Goal: Task Accomplishment & Management: Complete application form

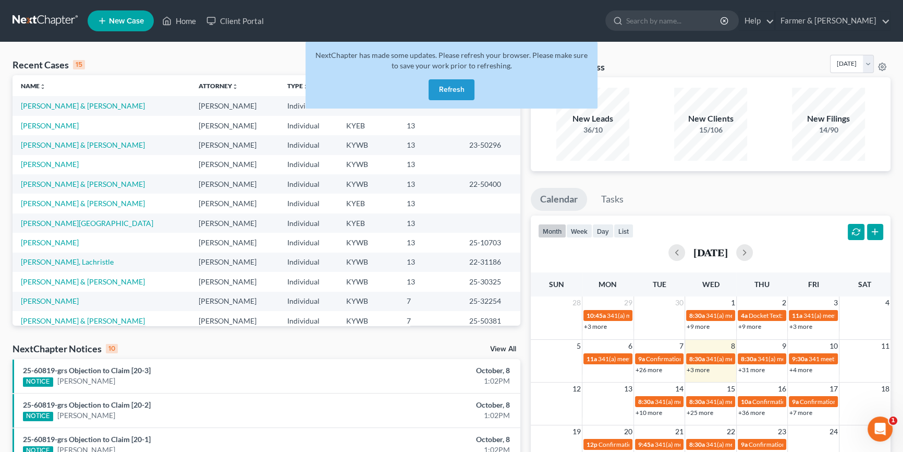
click at [464, 89] on button "Refresh" at bounding box center [452, 89] width 46 height 21
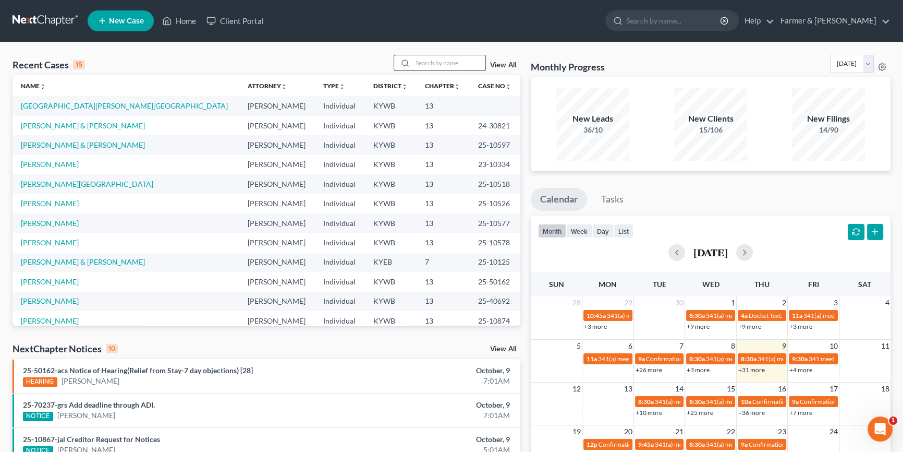
click at [428, 62] on input "search" at bounding box center [448, 62] width 73 height 15
click at [681, 21] on input "search" at bounding box center [673, 20] width 95 height 19
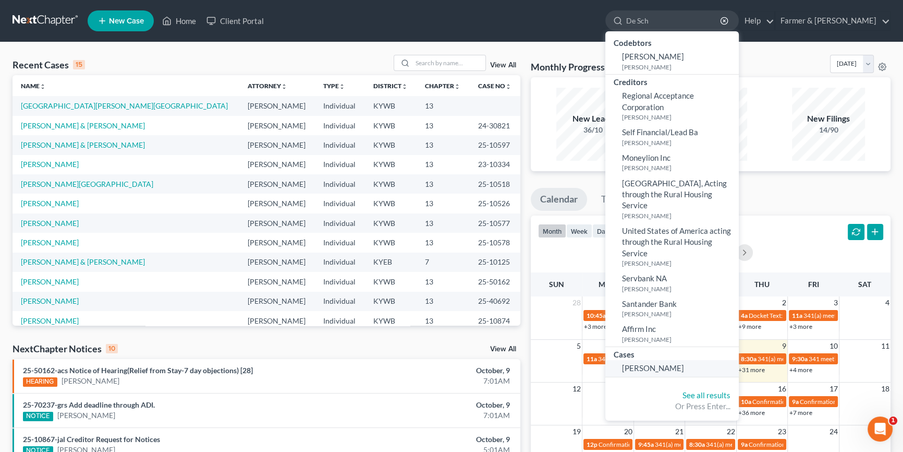
type input "De Sch"
click at [684, 369] on span "De Schaaf, Lisa" at bounding box center [653, 367] width 62 height 9
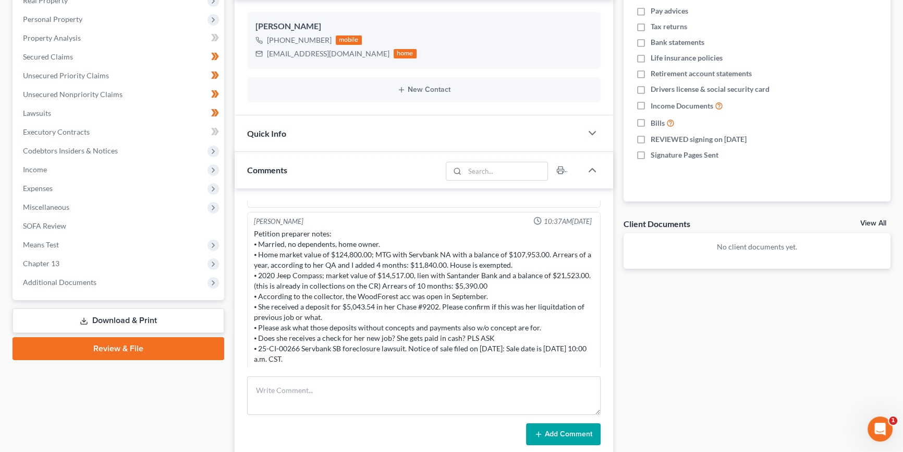
scroll to position [123, 0]
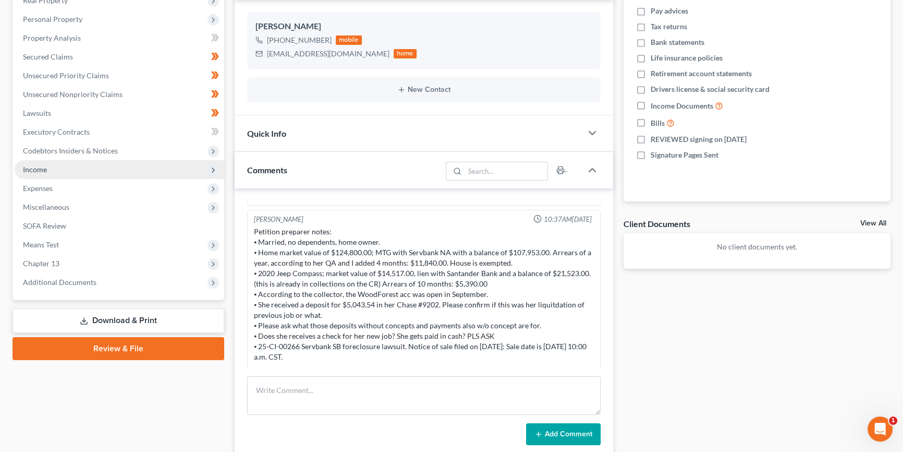
click at [62, 168] on span "Income" at bounding box center [120, 169] width 210 height 19
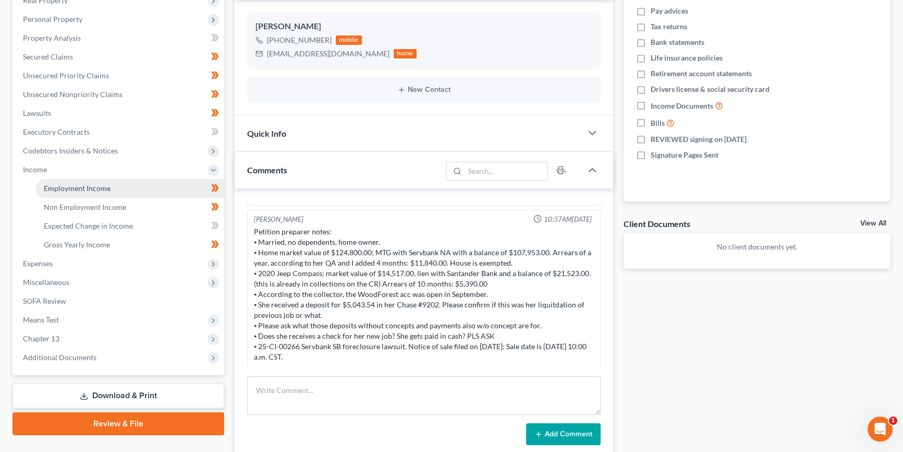
click at [79, 186] on span "Employment Income" at bounding box center [77, 188] width 67 height 9
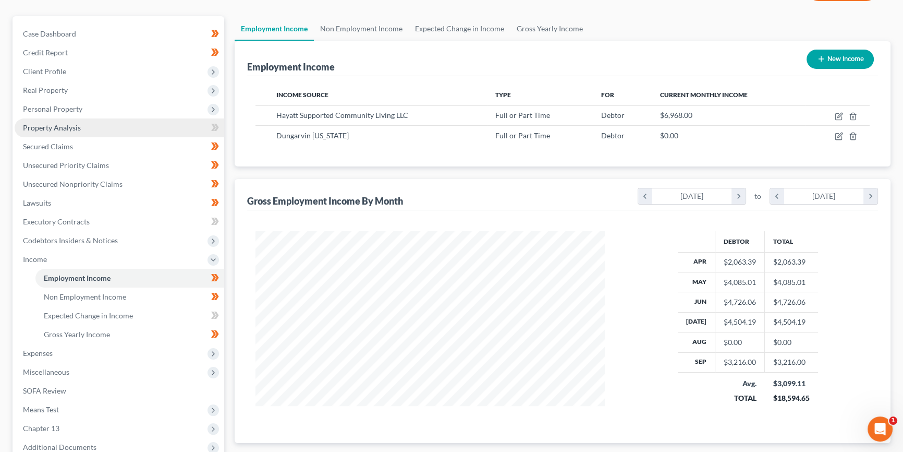
scroll to position [94, 0]
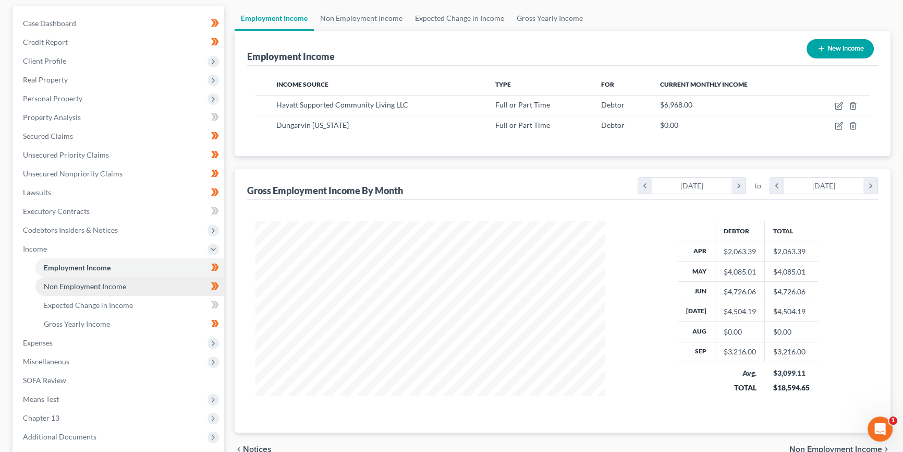
click at [91, 286] on span "Non Employment Income" at bounding box center [85, 286] width 82 height 9
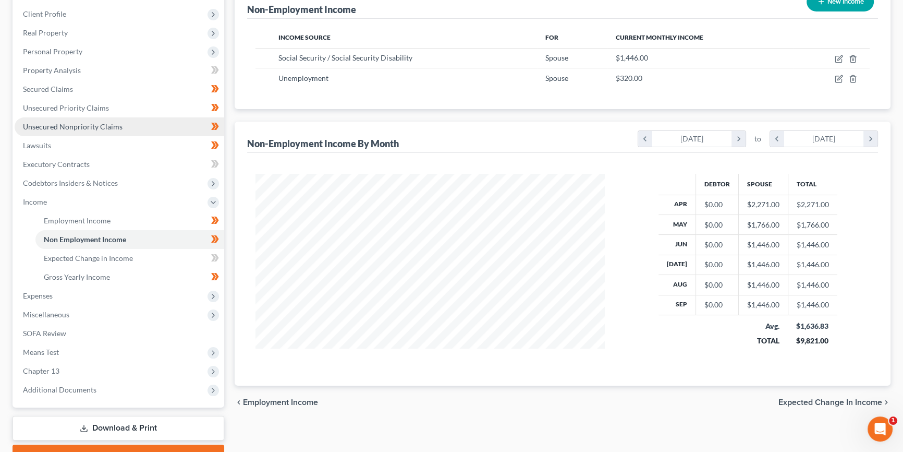
scroll to position [142, 0]
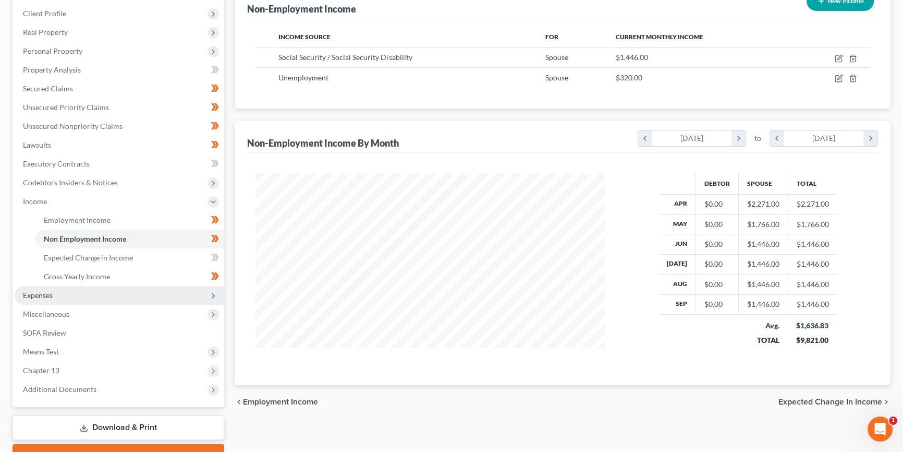
click at [62, 294] on span "Expenses" at bounding box center [120, 295] width 210 height 19
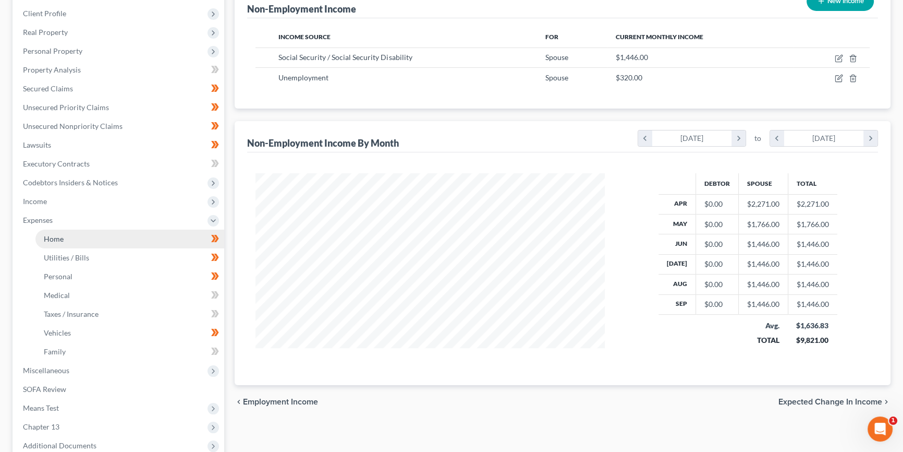
click at [78, 240] on link "Home" at bounding box center [129, 238] width 189 height 19
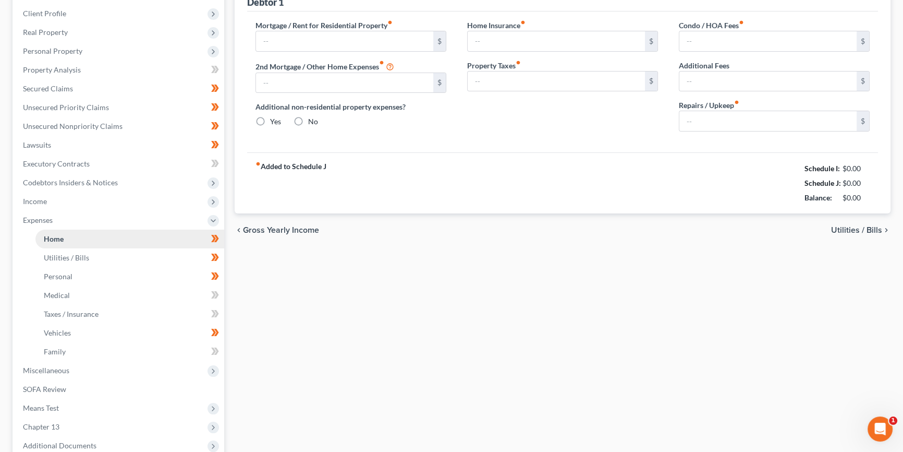
scroll to position [32, 0]
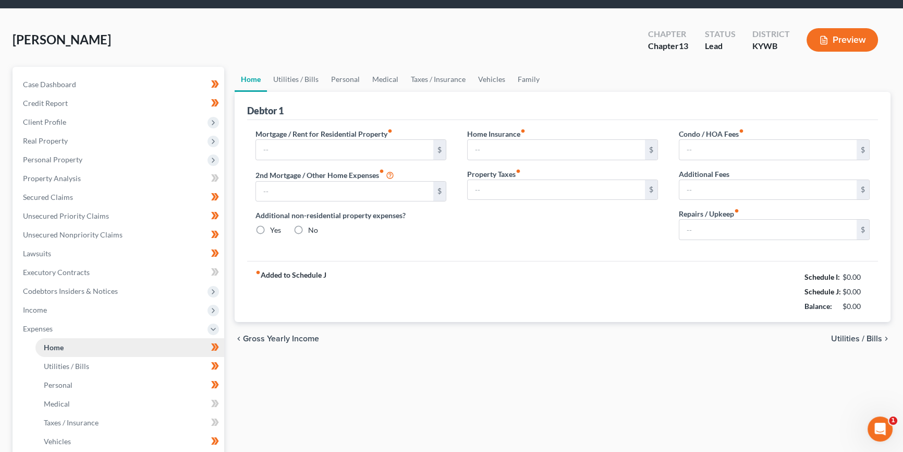
type input "735.00"
type input "0.00"
radio input "true"
type input "0.00"
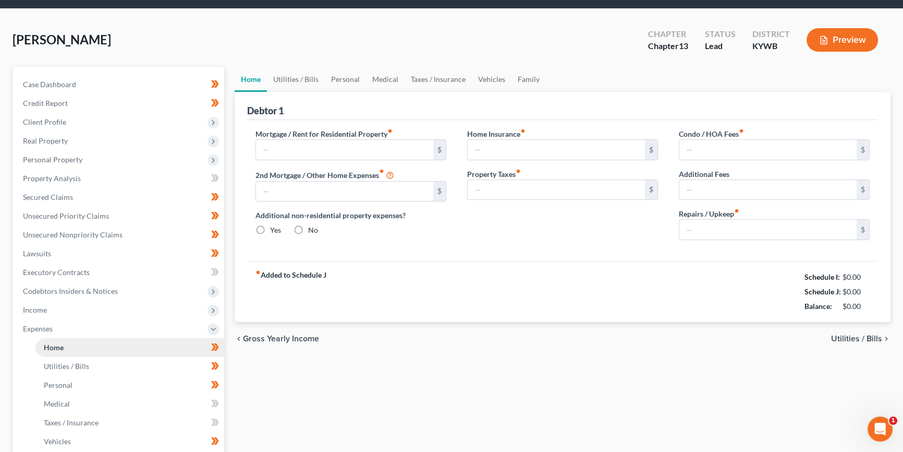
type input "0.00"
type input "150.00"
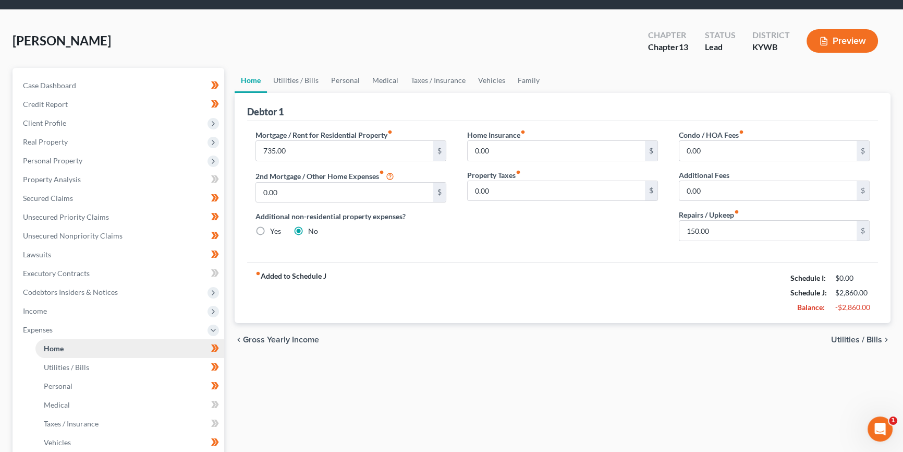
scroll to position [0, 0]
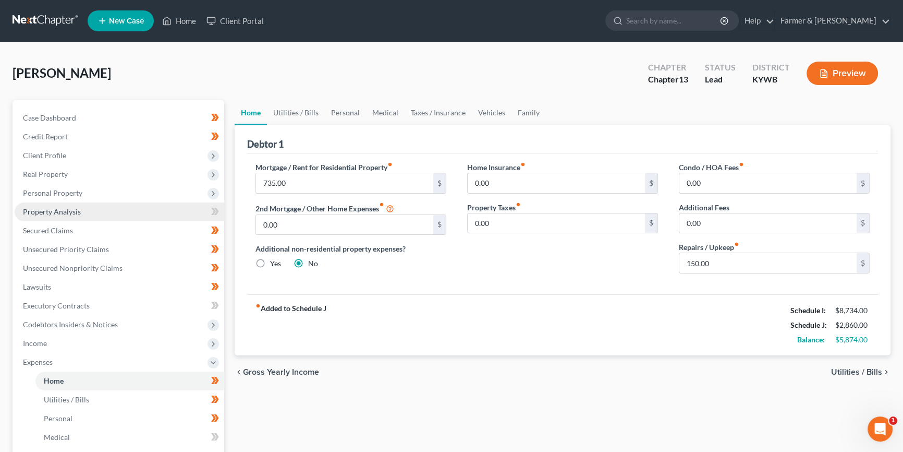
click at [87, 212] on link "Property Analysis" at bounding box center [120, 211] width 210 height 19
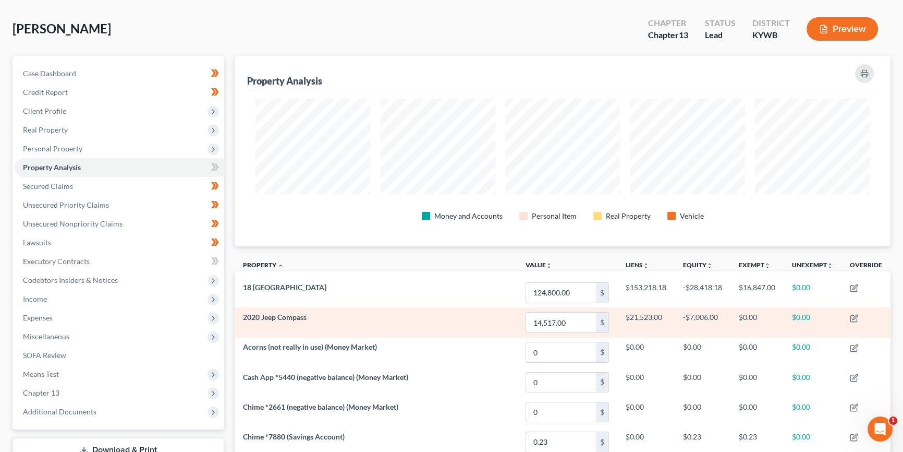
scroll to position [47, 0]
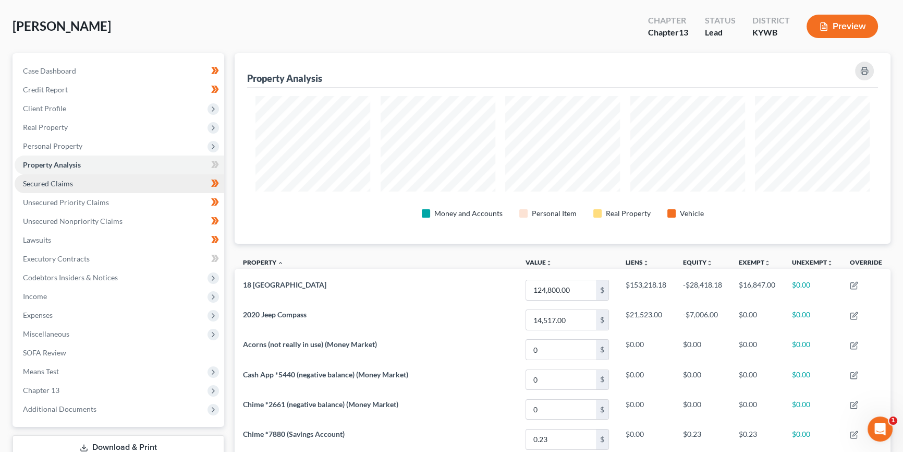
click at [67, 182] on span "Secured Claims" at bounding box center [48, 183] width 50 height 9
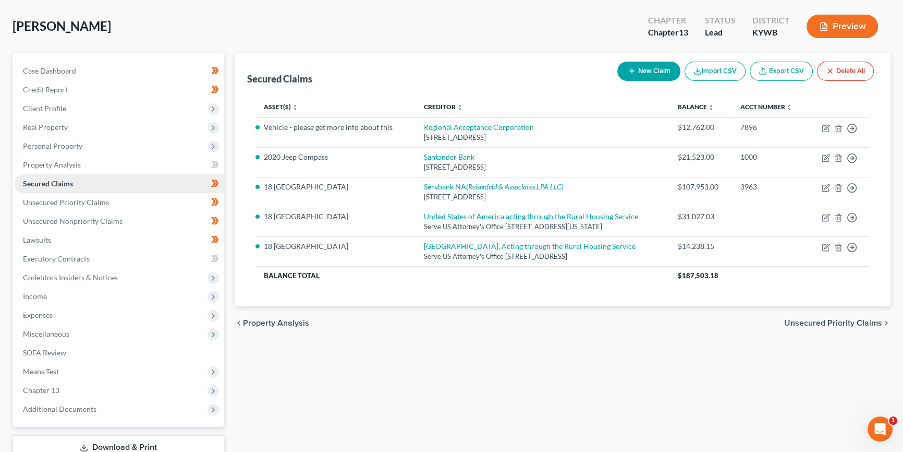
scroll to position [47, 0]
click at [74, 201] on span "Unsecured Priority Claims" at bounding box center [66, 202] width 86 height 9
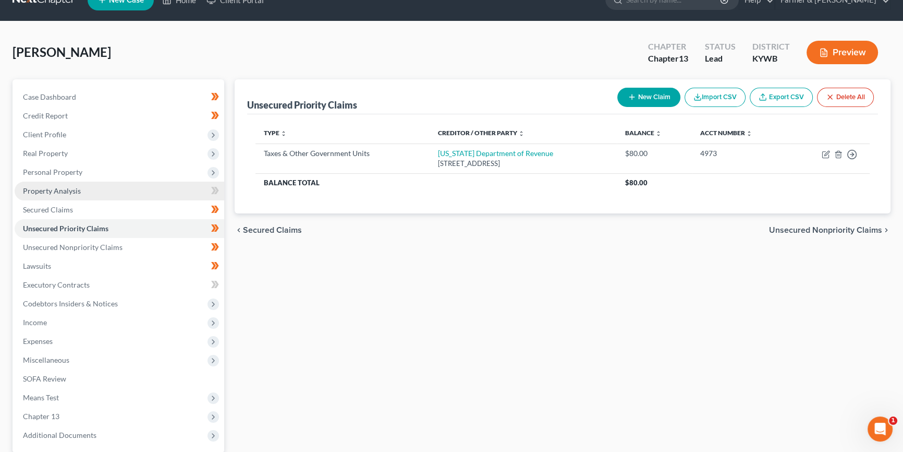
scroll to position [47, 0]
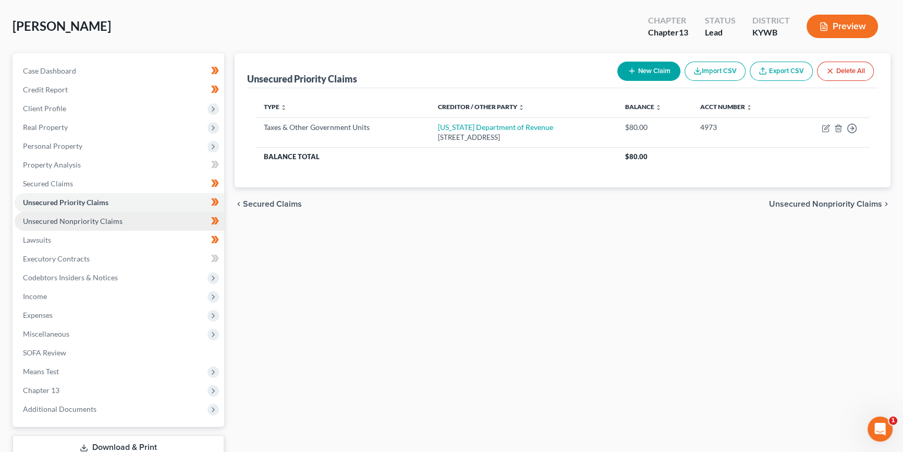
click at [84, 222] on span "Unsecured Nonpriority Claims" at bounding box center [73, 220] width 100 height 9
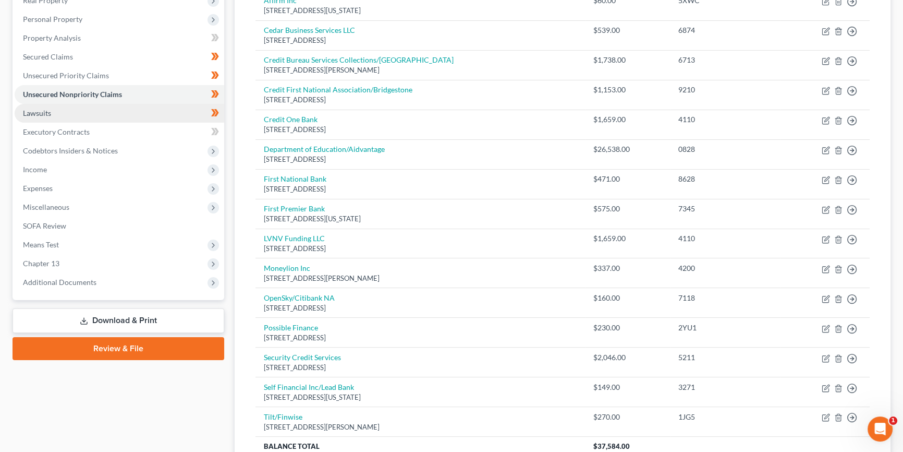
click at [62, 112] on link "Lawsuits" at bounding box center [120, 113] width 210 height 19
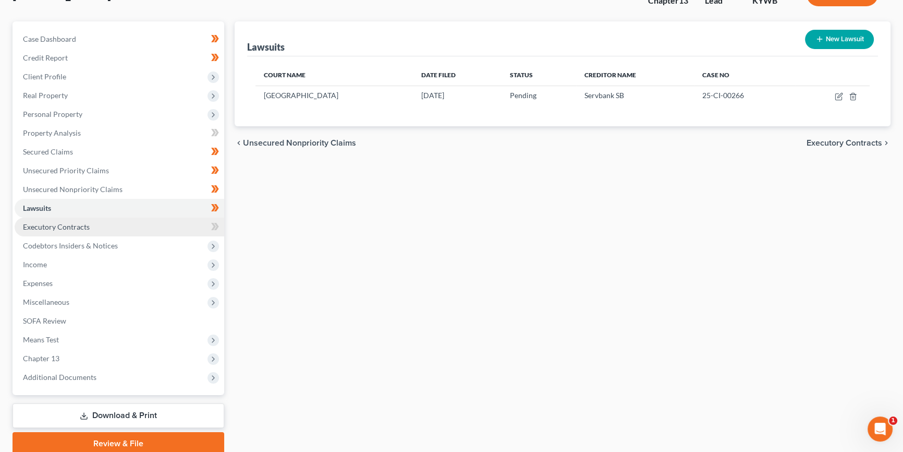
click at [58, 229] on span "Executory Contracts" at bounding box center [56, 226] width 67 height 9
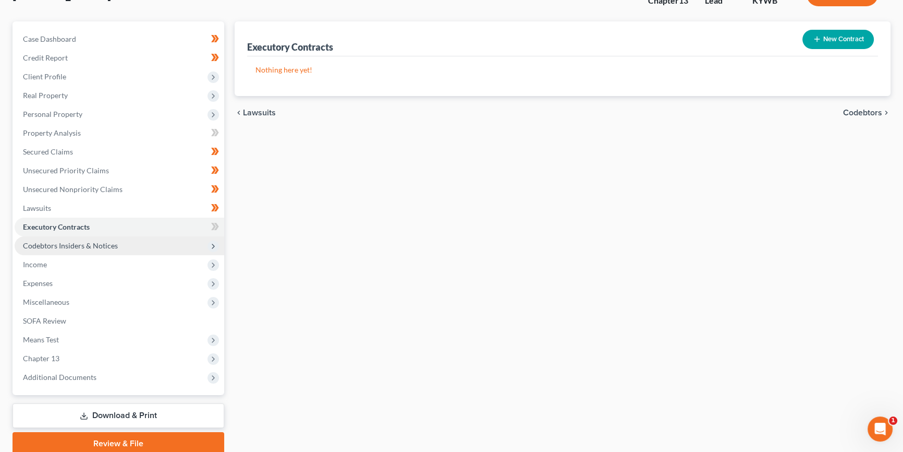
click at [82, 246] on span "Codebtors Insiders & Notices" at bounding box center [70, 245] width 95 height 9
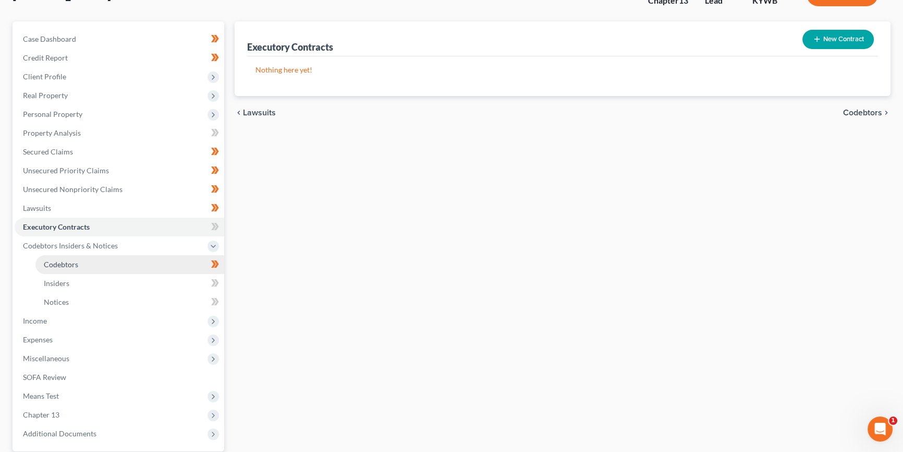
click at [78, 265] on link "Codebtors" at bounding box center [129, 264] width 189 height 19
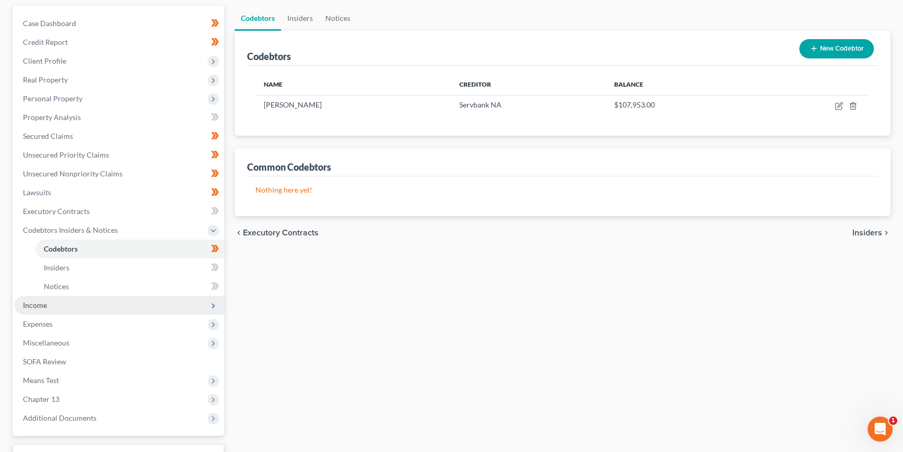
click at [68, 309] on span "Income" at bounding box center [120, 305] width 210 height 19
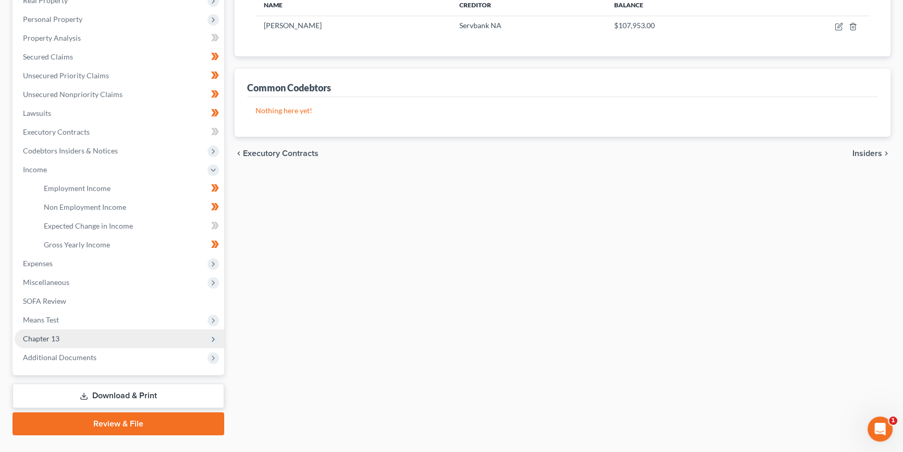
click at [63, 338] on span "Chapter 13" at bounding box center [120, 338] width 210 height 19
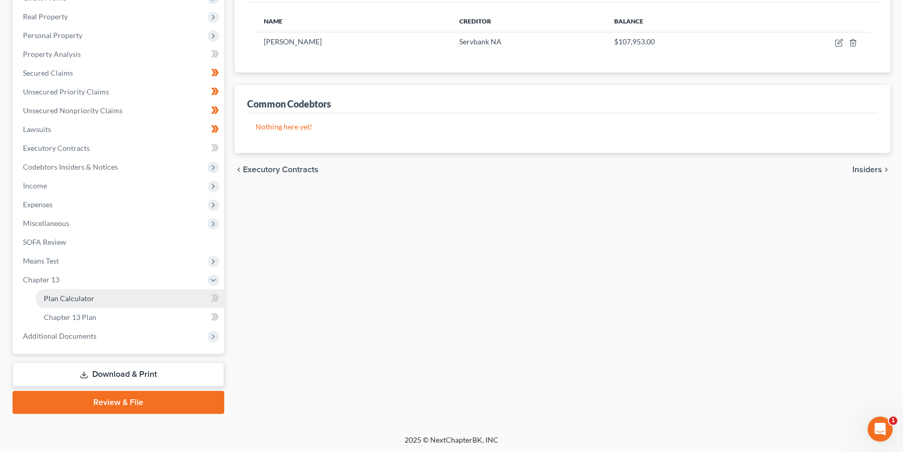
click at [93, 297] on link "Plan Calculator" at bounding box center [129, 298] width 189 height 19
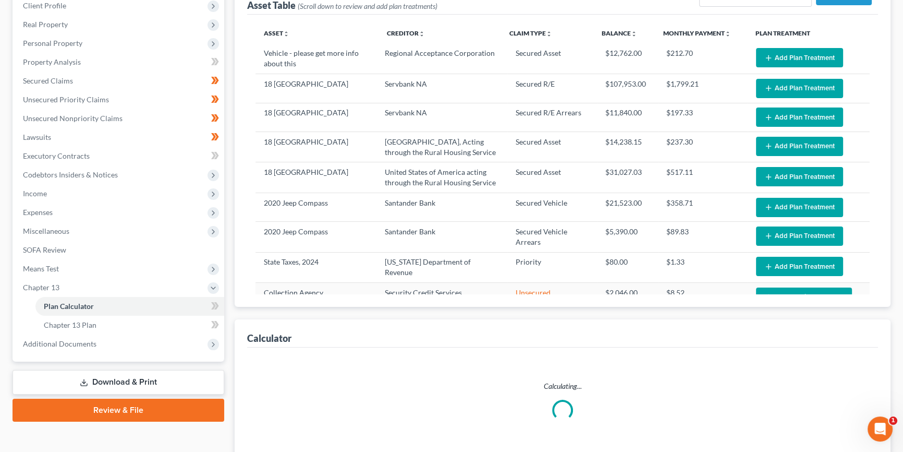
select select "59"
